Goal: Task Accomplishment & Management: Complete application form

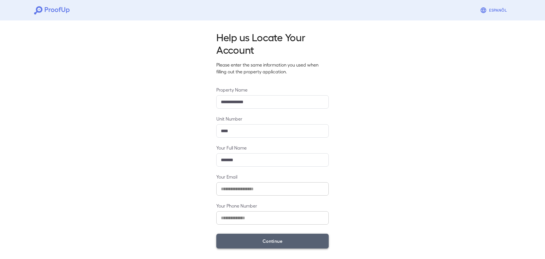
click at [248, 243] on button "Continue" at bounding box center [272, 240] width 112 height 15
click at [288, 244] on button "Continue" at bounding box center [272, 240] width 112 height 15
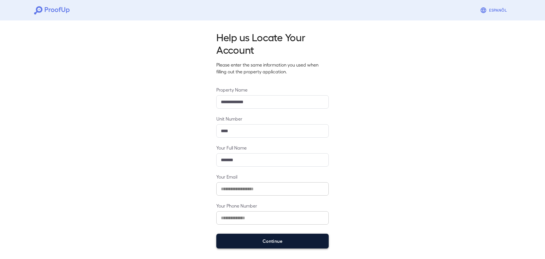
click at [268, 236] on button "Continue" at bounding box center [272, 240] width 112 height 15
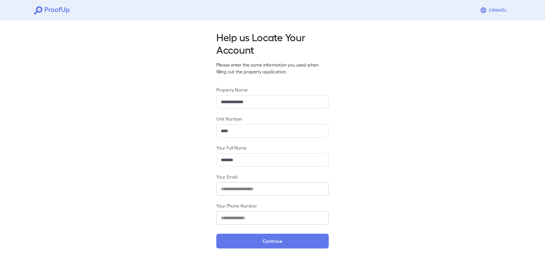
click at [251, 232] on form "**********" at bounding box center [272, 167] width 112 height 162
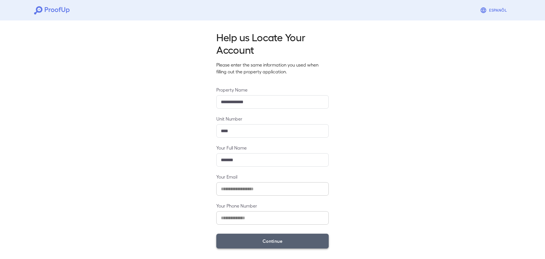
click at [257, 238] on button "Continue" at bounding box center [272, 240] width 112 height 15
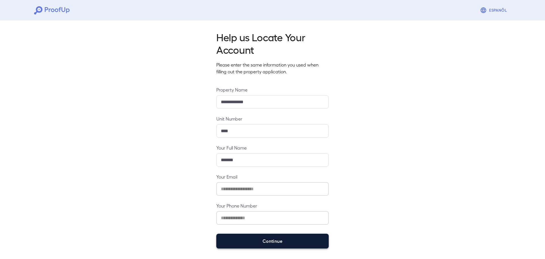
click at [259, 243] on button "Continue" at bounding box center [272, 240] width 112 height 15
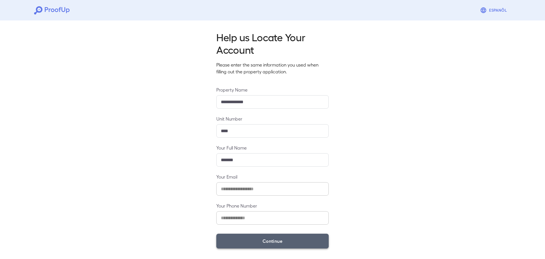
click at [239, 236] on button "Continue" at bounding box center [272, 240] width 112 height 15
click at [239, 237] on button "Continue" at bounding box center [272, 240] width 112 height 15
click at [237, 237] on button "Continue" at bounding box center [272, 240] width 112 height 15
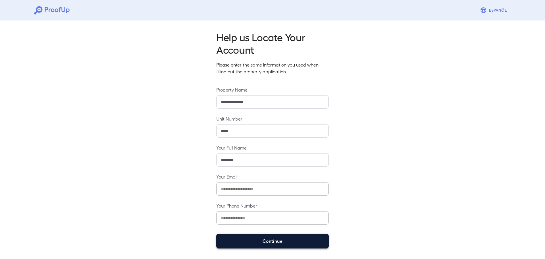
click at [238, 238] on button "Continue" at bounding box center [272, 240] width 112 height 15
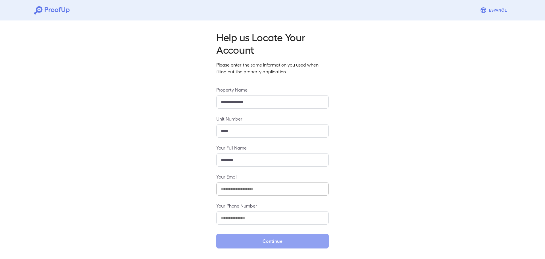
drag, startPoint x: 237, startPoint y: 238, endPoint x: 223, endPoint y: 217, distance: 25.3
click at [237, 238] on button "Continue" at bounding box center [272, 240] width 112 height 15
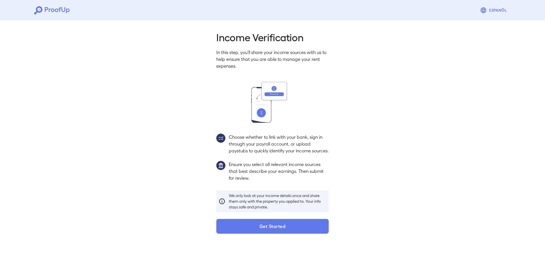
click at [267, 232] on button "Get Started" at bounding box center [272, 226] width 112 height 15
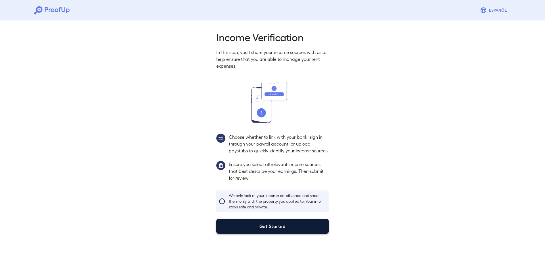
click at [297, 233] on button "Get Started" at bounding box center [272, 226] width 112 height 15
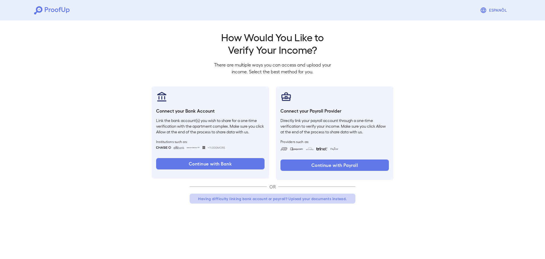
click at [256, 198] on button "Having difficulty linking bank account or payroll? Upload your documents instea…" at bounding box center [273, 198] width 166 height 10
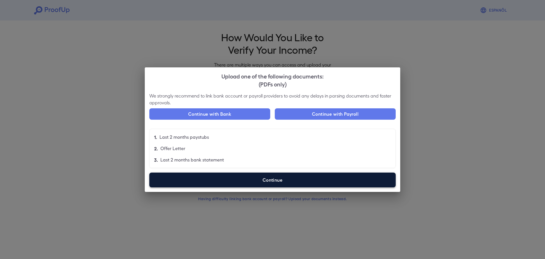
click at [255, 178] on label "Continue" at bounding box center [272, 179] width 247 height 15
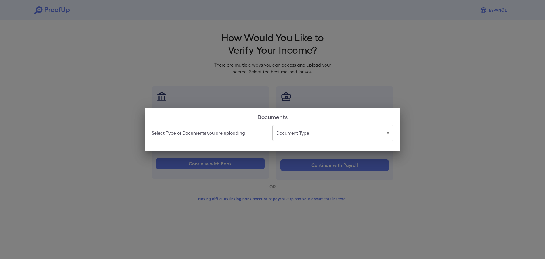
click at [295, 141] on body "Espanõl Go back How Would You Like to Verify Your Income? There are multiple wa…" at bounding box center [272, 108] width 545 height 217
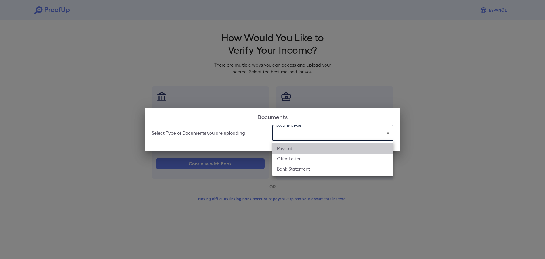
click at [296, 153] on li "Paystub" at bounding box center [333, 148] width 121 height 10
type input "*******"
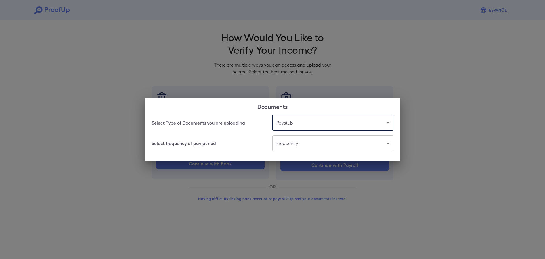
click at [322, 147] on body "Espanõl Go back How Would You Like to Verify Your Income? There are multiple wa…" at bounding box center [272, 108] width 545 height 217
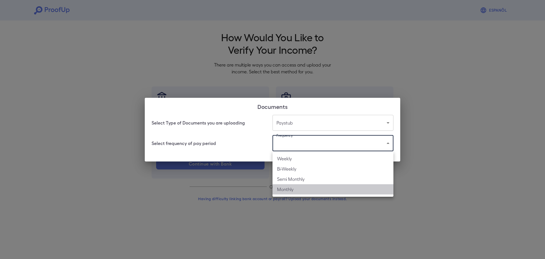
click at [295, 188] on li "Monthly" at bounding box center [333, 189] width 121 height 10
type input "*******"
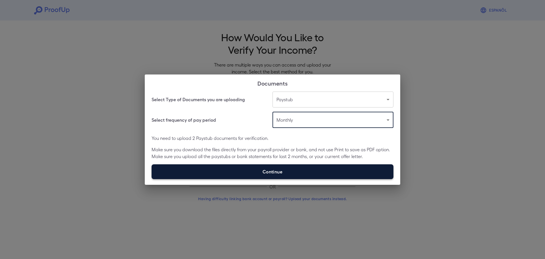
click at [315, 173] on label "Continue" at bounding box center [273, 171] width 242 height 15
click at [152, 179] on input "Continue" at bounding box center [152, 179] width 0 height 0
type input "**********"
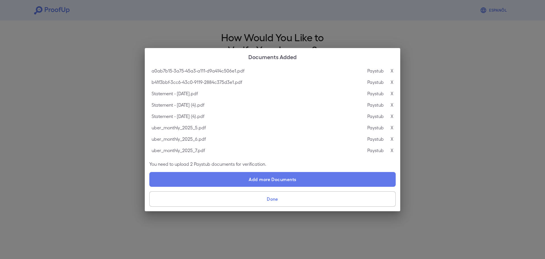
click at [301, 198] on button "Done" at bounding box center [272, 198] width 247 height 15
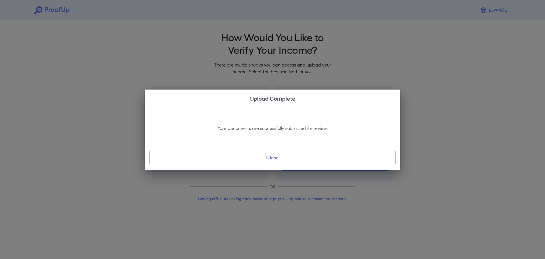
click at [322, 157] on button "Close" at bounding box center [272, 157] width 247 height 15
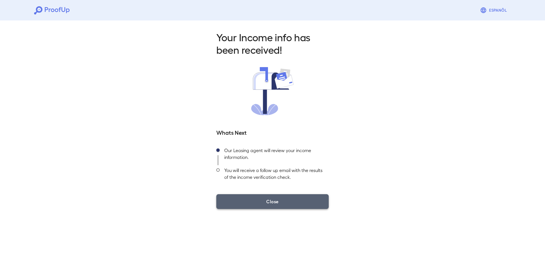
click at [306, 205] on button "Close" at bounding box center [272, 201] width 112 height 15
click at [318, 197] on button "Close" at bounding box center [272, 201] width 112 height 15
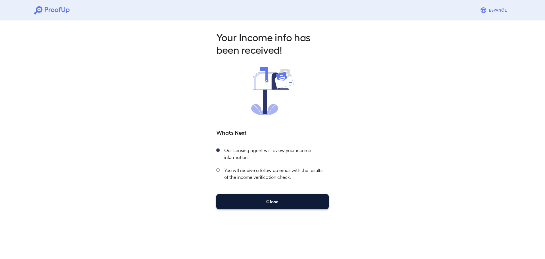
click at [288, 194] on button "Close" at bounding box center [272, 201] width 112 height 15
click at [286, 199] on button "Close" at bounding box center [272, 201] width 112 height 15
